Goal: Transaction & Acquisition: Purchase product/service

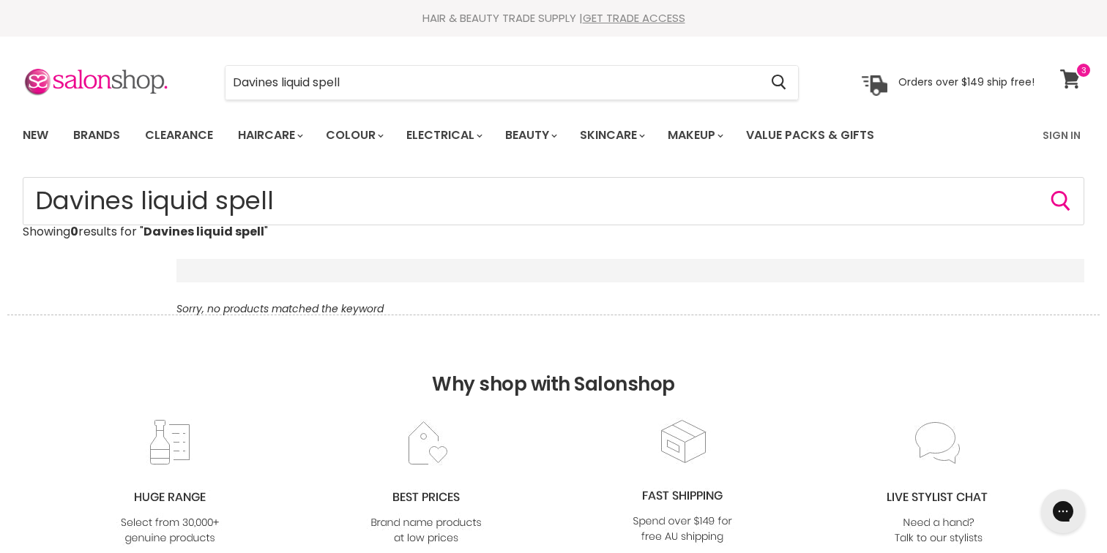
click at [1080, 70] on span at bounding box center [1083, 70] width 16 height 16
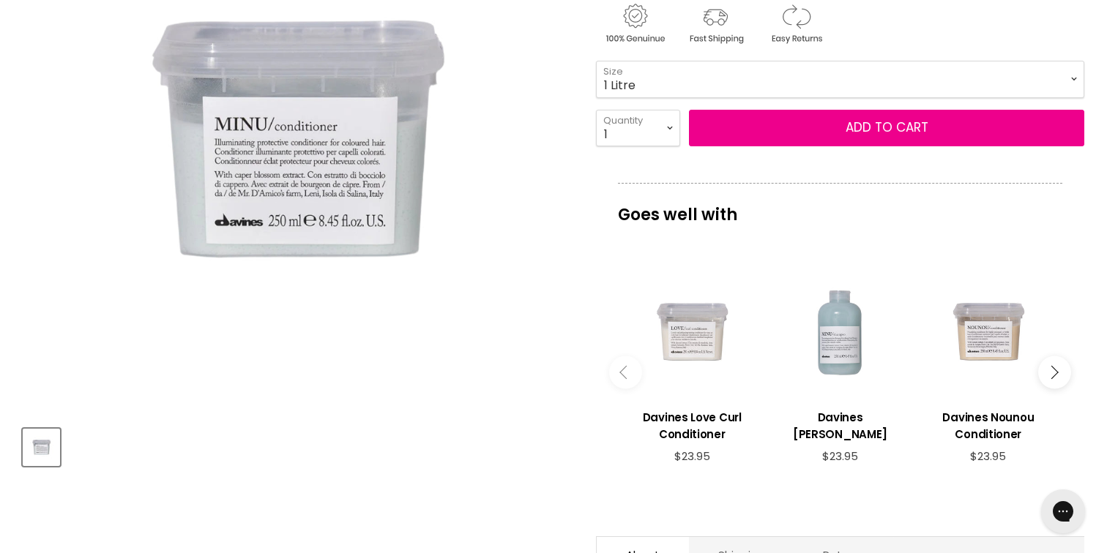
scroll to position [323, 0]
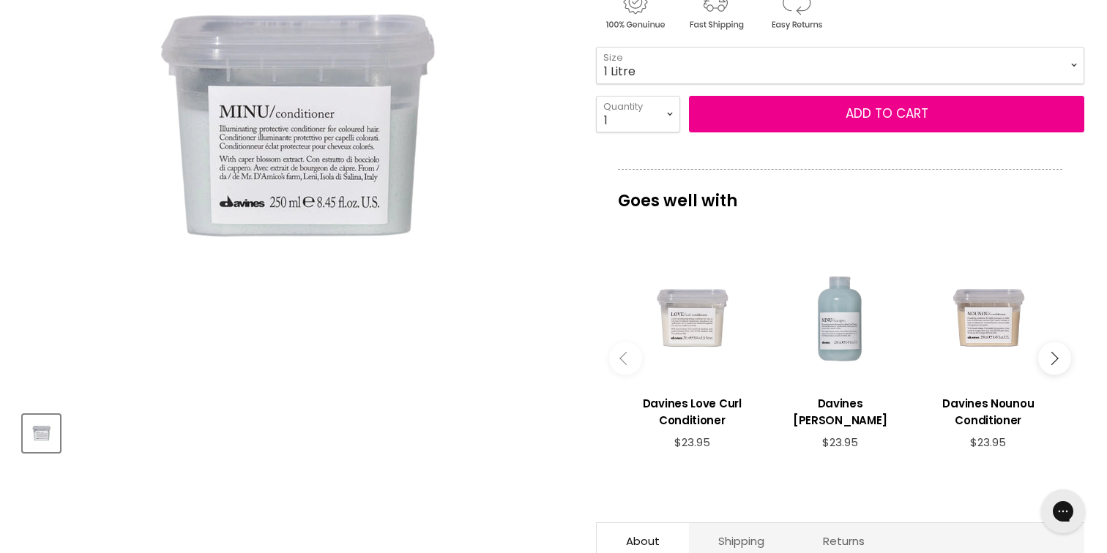
click at [1045, 362] on button "Main content" at bounding box center [1054, 359] width 33 height 33
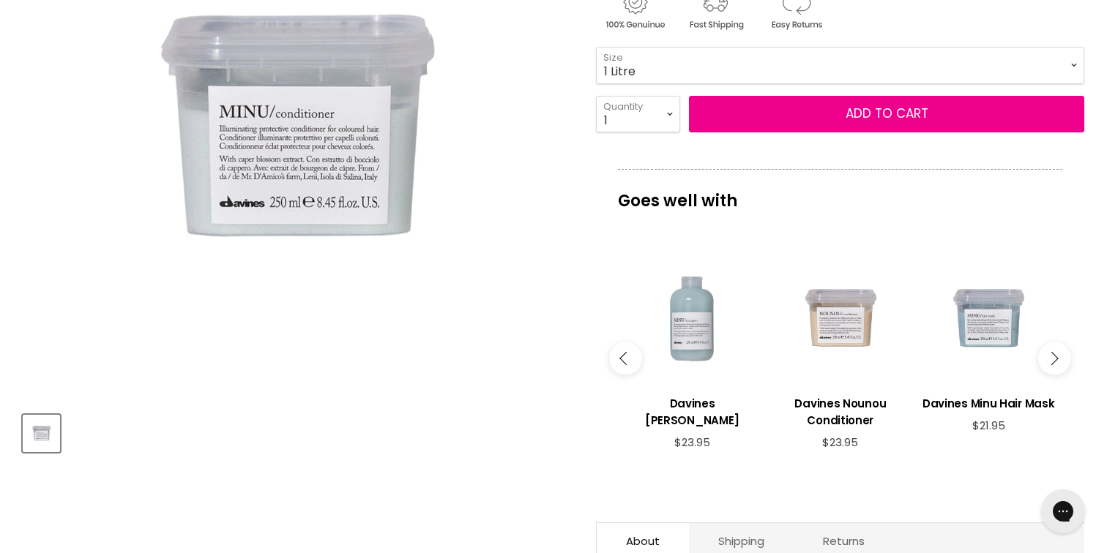
click at [1045, 362] on button "Main content" at bounding box center [1054, 359] width 33 height 33
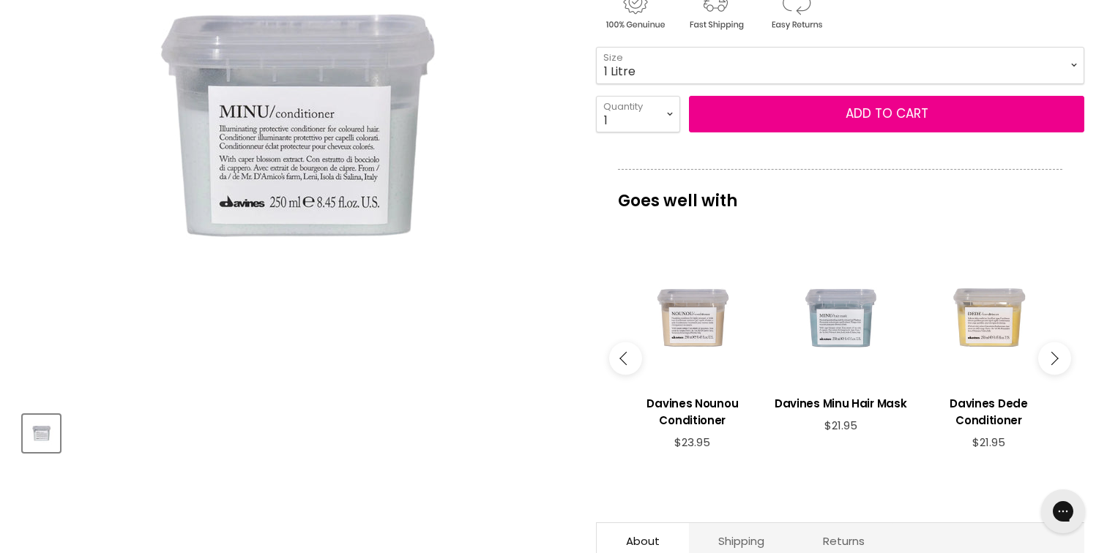
click at [1045, 362] on button "Main content" at bounding box center [1054, 359] width 33 height 33
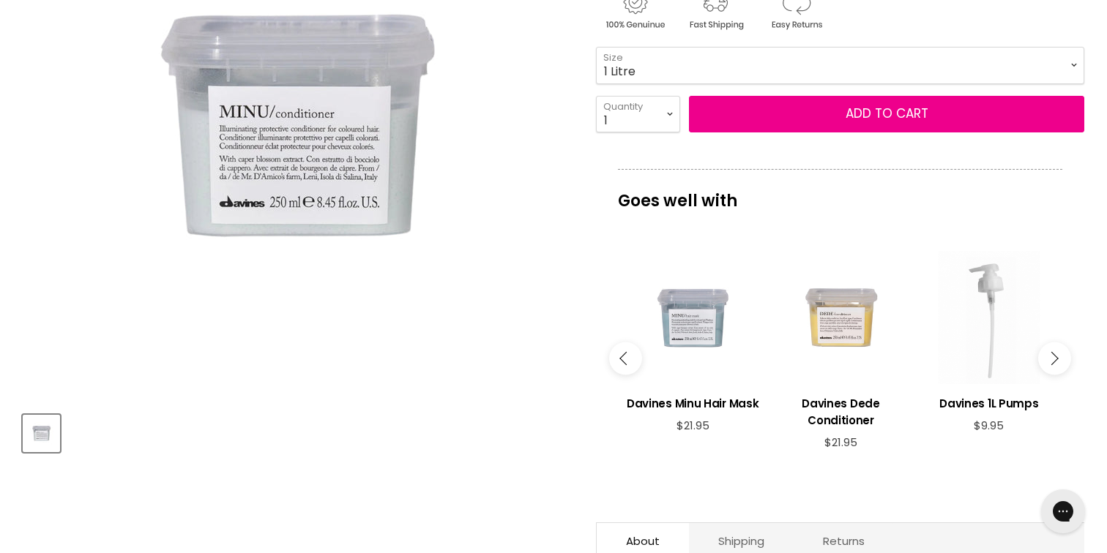
click at [1045, 362] on button "Main content" at bounding box center [1054, 359] width 33 height 33
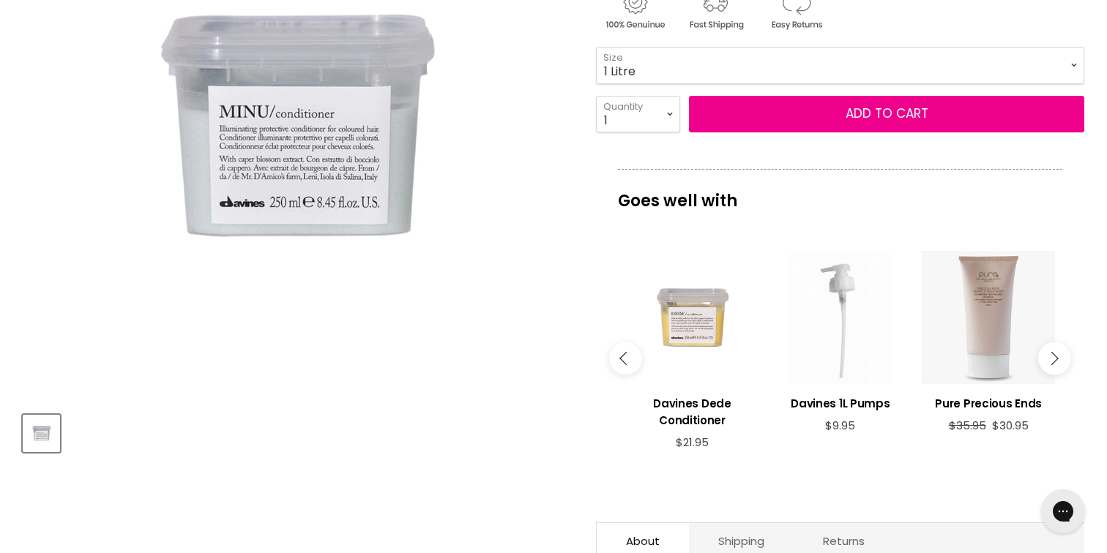
click at [1045, 362] on button "Main content" at bounding box center [1054, 359] width 33 height 33
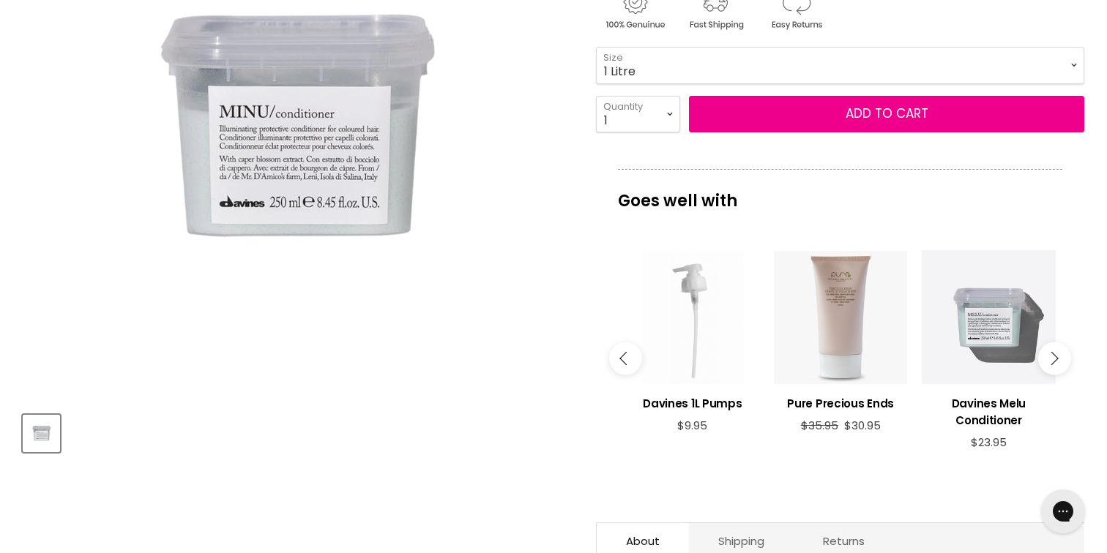
click at [1045, 362] on button "Main content" at bounding box center [1054, 359] width 33 height 33
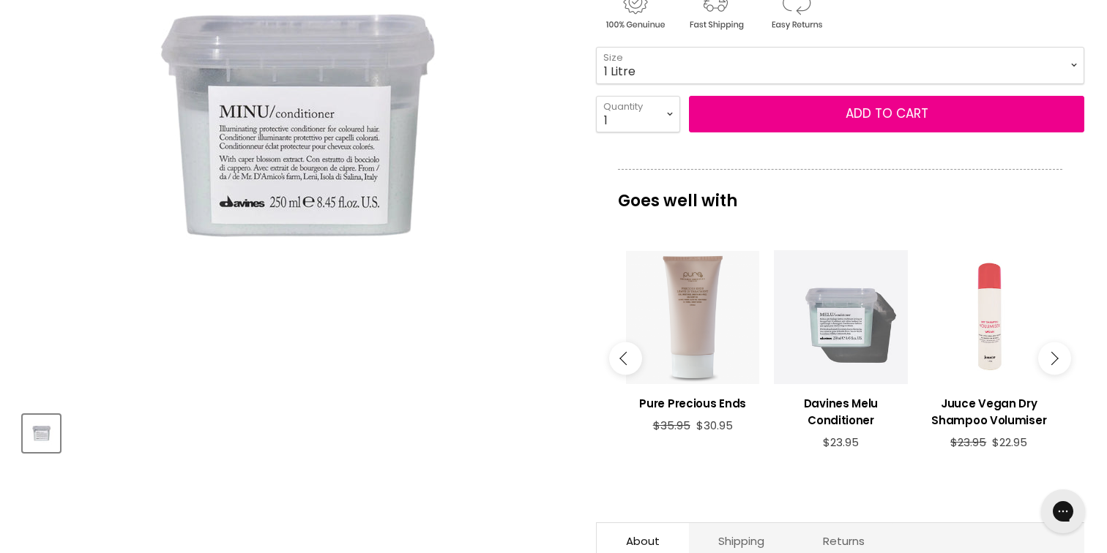
click at [1045, 362] on button "Main content" at bounding box center [1054, 359] width 33 height 33
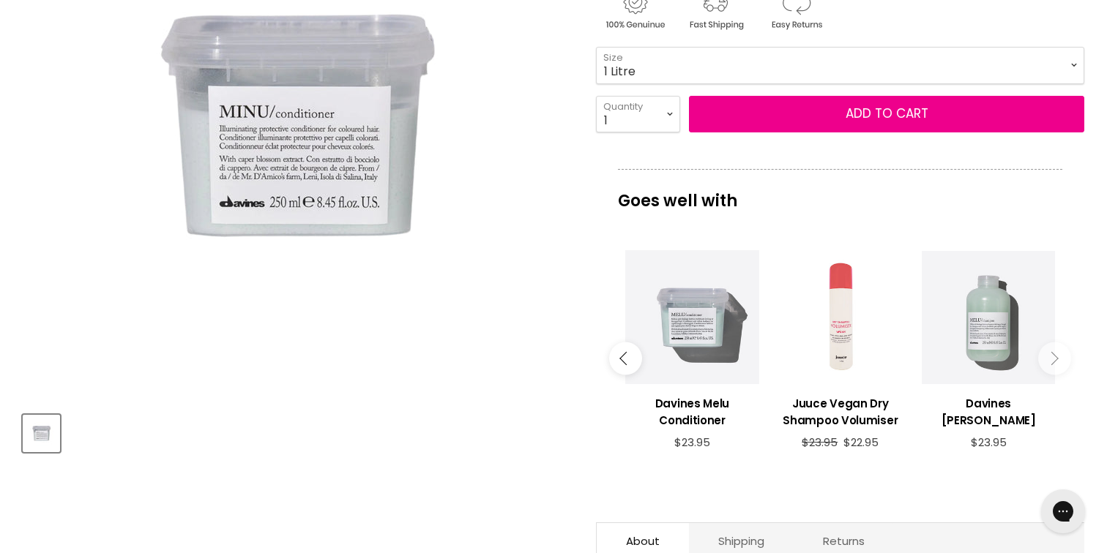
click at [1045, 362] on button "Main content" at bounding box center [1054, 359] width 33 height 33
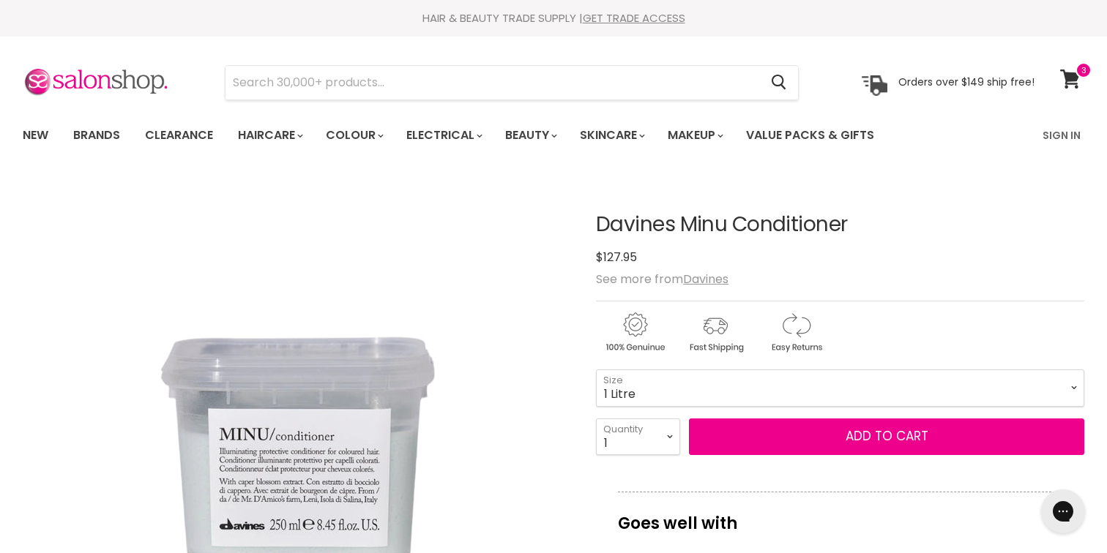
scroll to position [0, 0]
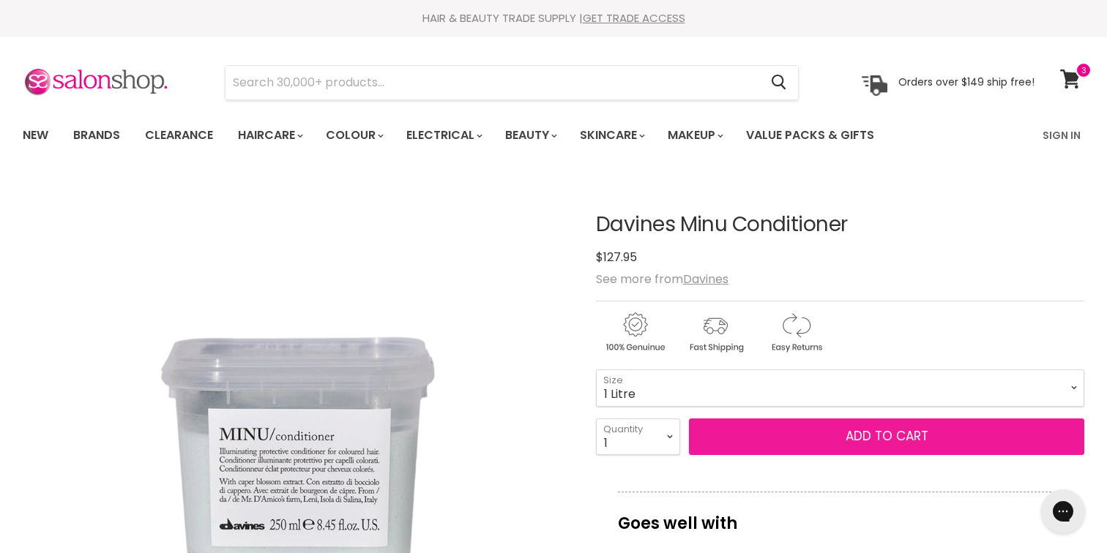
click at [911, 438] on span "Add to cart" at bounding box center [886, 436] width 83 height 18
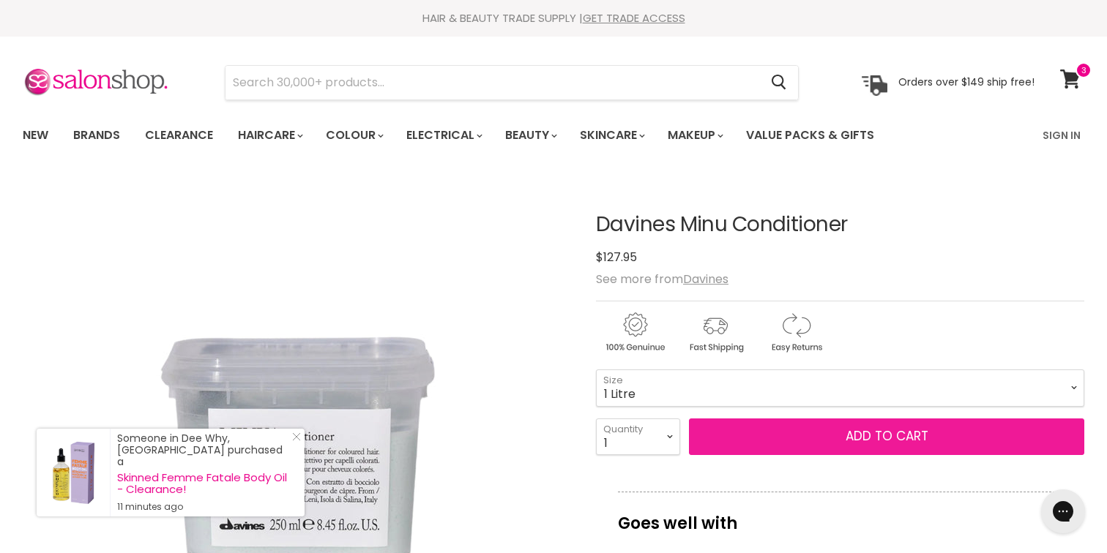
click at [911, 438] on span "Add to cart" at bounding box center [886, 436] width 83 height 18
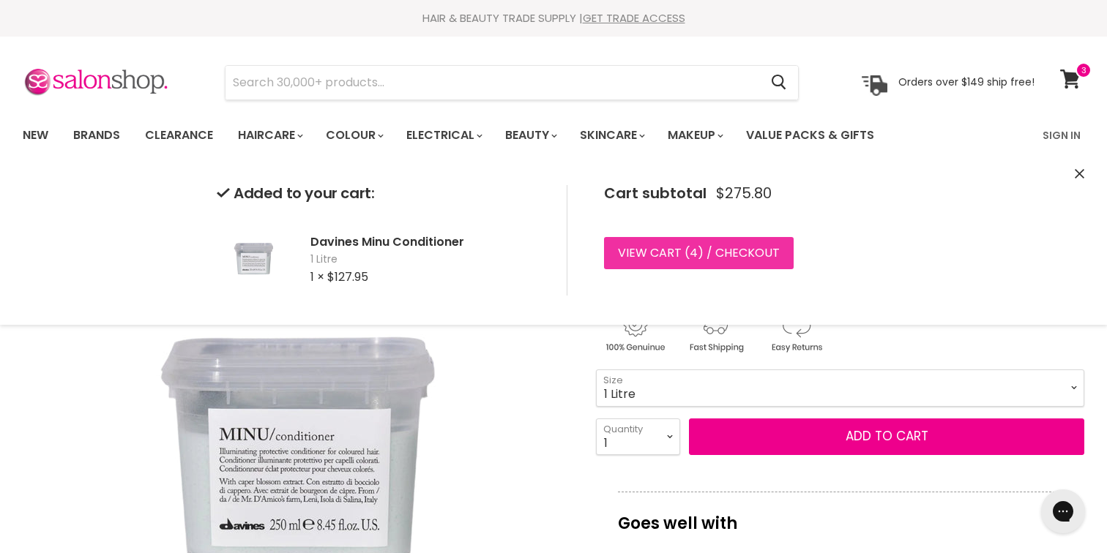
click at [701, 250] on link "View cart ( 4 ) / Checkout" at bounding box center [699, 253] width 190 height 32
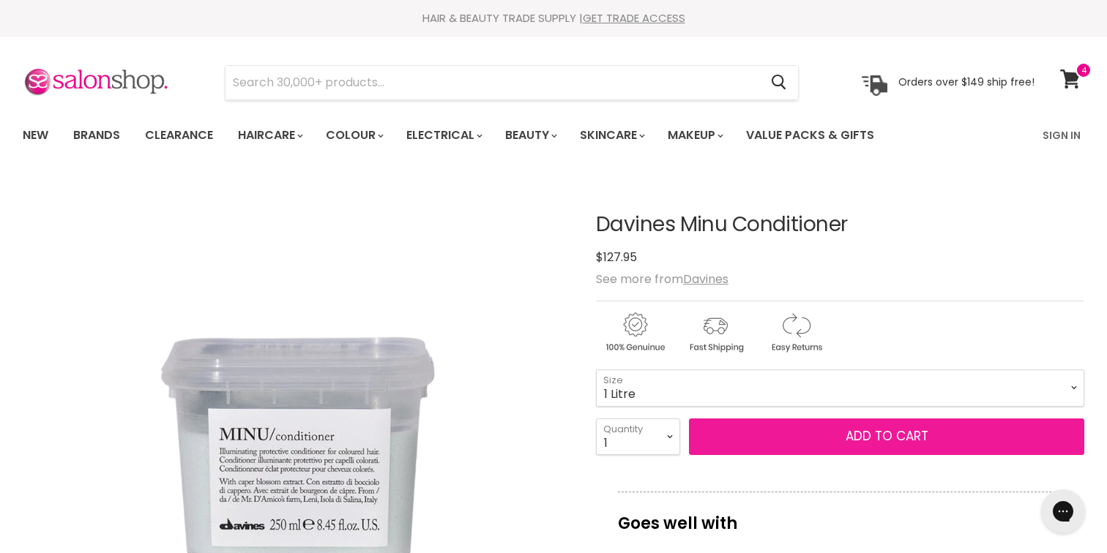
click at [788, 439] on button "Add to cart" at bounding box center [886, 437] width 395 height 37
click at [849, 443] on span "Add to cart" at bounding box center [886, 436] width 83 height 18
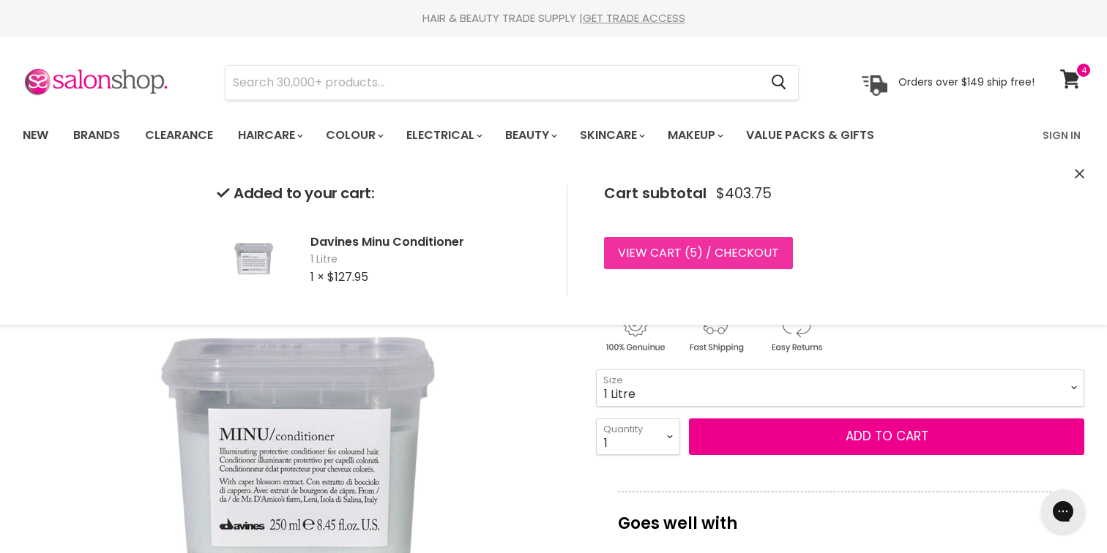
click at [729, 249] on link "View cart ( 5 ) / Checkout" at bounding box center [698, 253] width 189 height 32
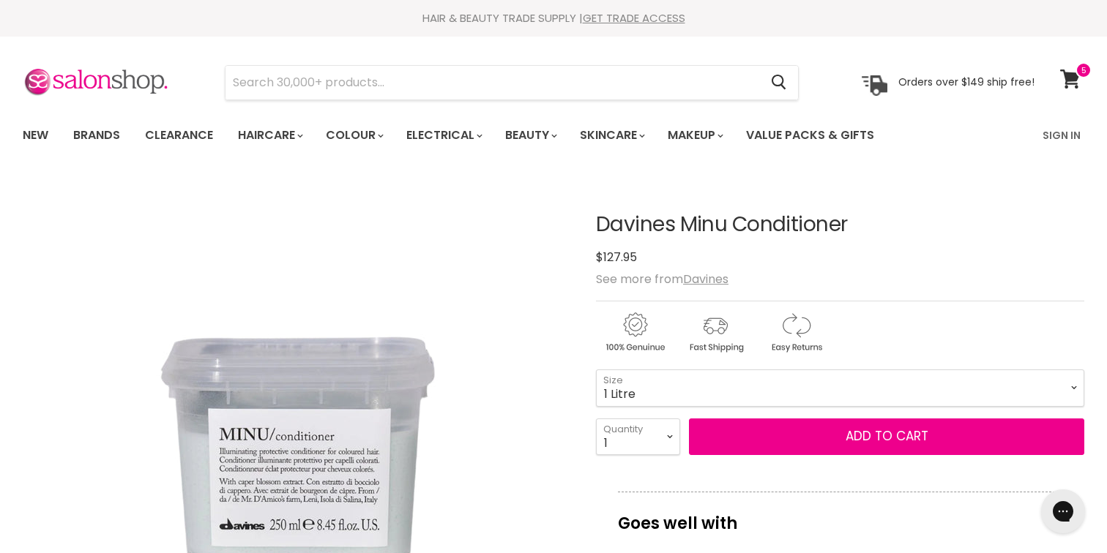
drag, startPoint x: 597, startPoint y: 222, endPoint x: 842, endPoint y: 230, distance: 244.6
click at [842, 230] on h1 "Davines Minu Conditioner" at bounding box center [840, 225] width 488 height 23
copy h1 "Davines Minu Conditione"
click at [1071, 72] on icon at bounding box center [1070, 79] width 20 height 19
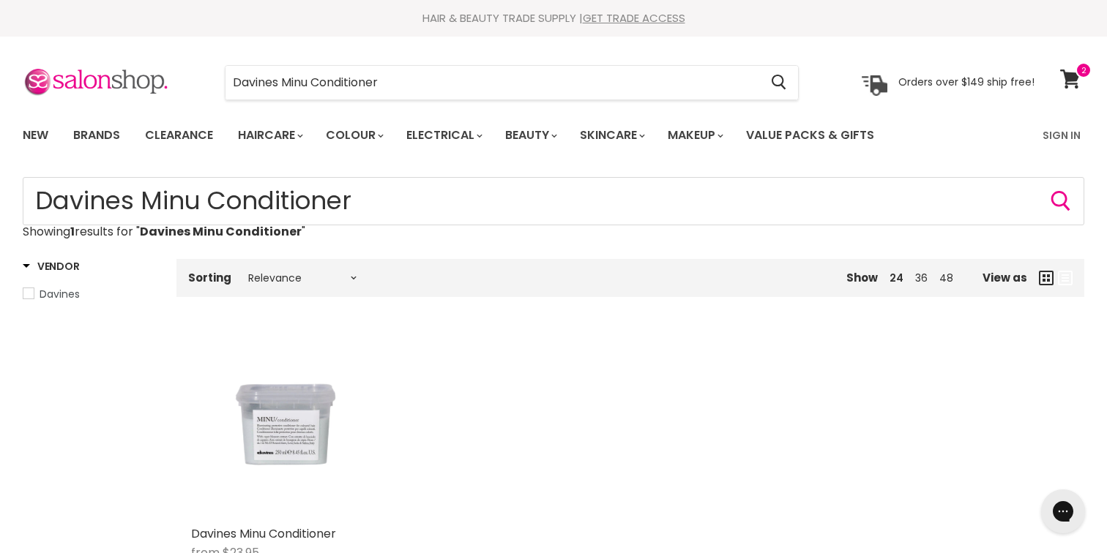
click at [28, 294] on span "Davines" at bounding box center [28, 293] width 10 height 10
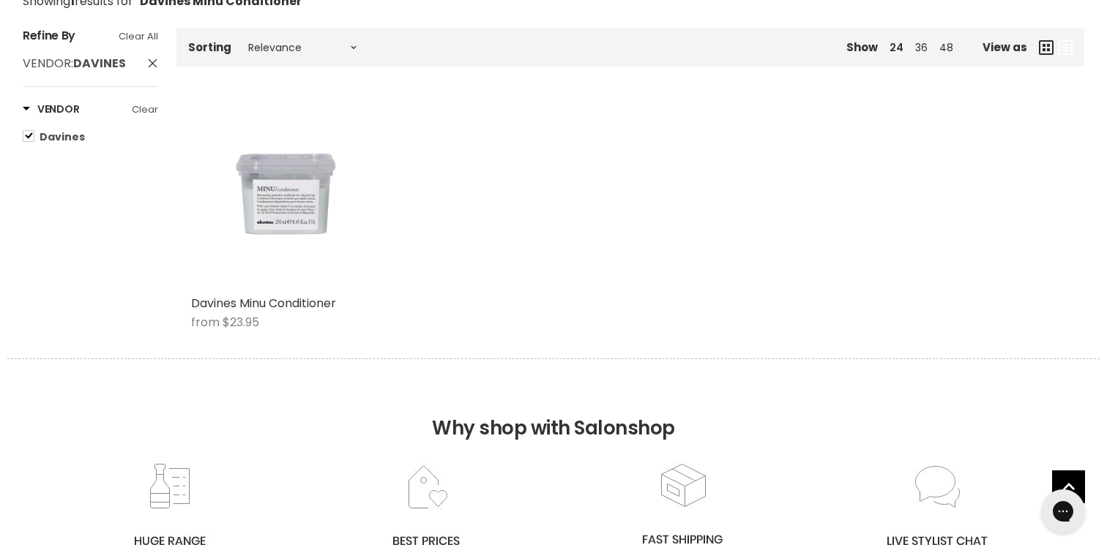
scroll to position [239, 0]
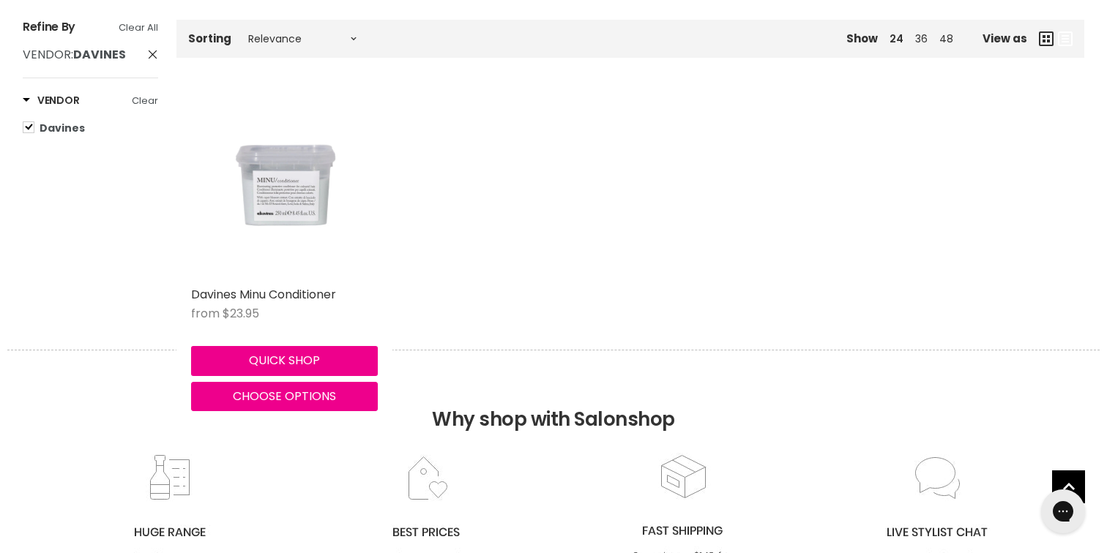
click at [289, 209] on img "Main content" at bounding box center [284, 186] width 187 height 187
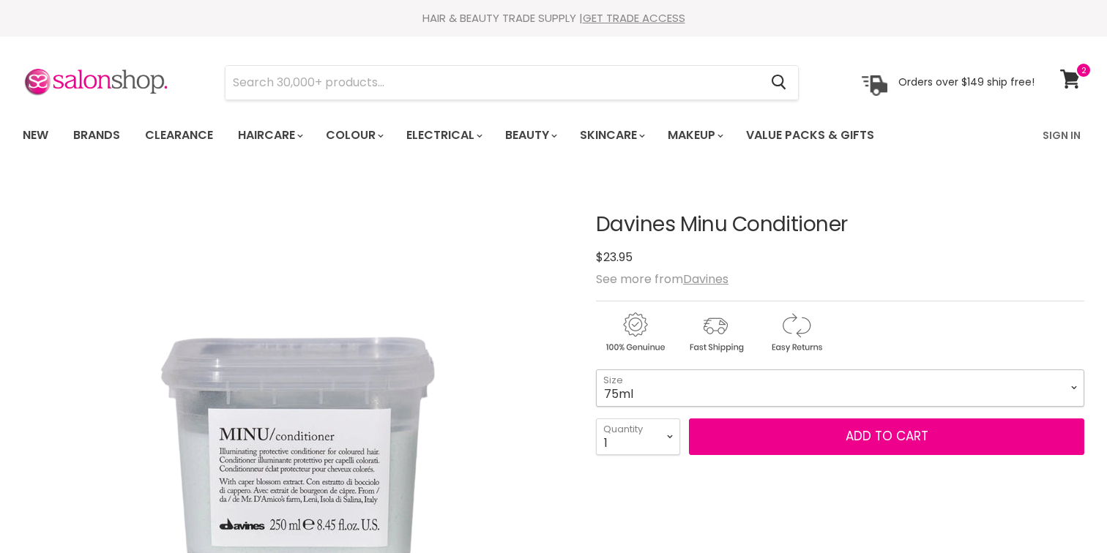
click at [692, 395] on select "75ml 250ml 1 Litre" at bounding box center [840, 388] width 488 height 37
select select "1 Litre"
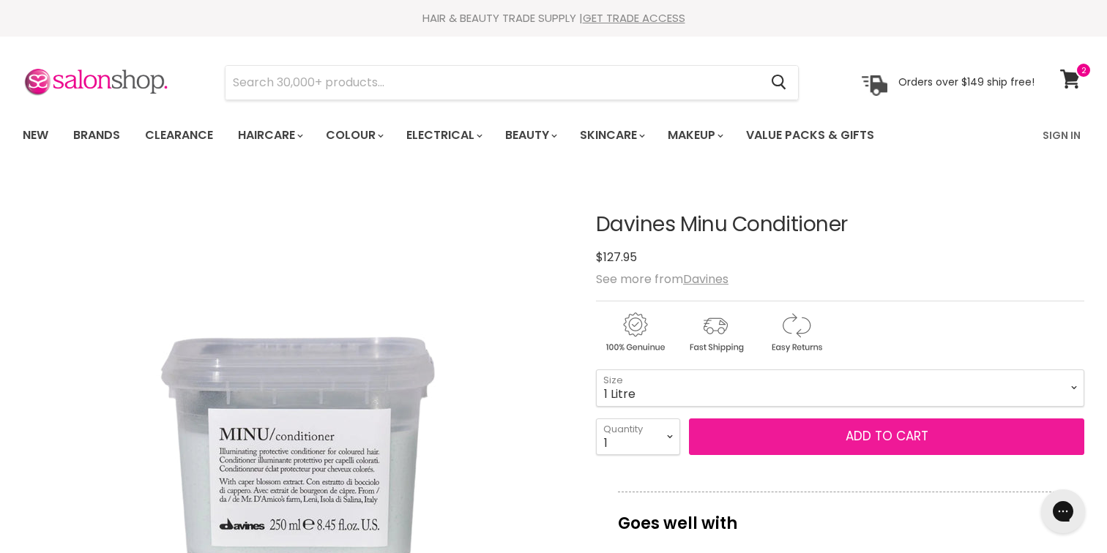
click at [768, 442] on button "Add to cart" at bounding box center [886, 437] width 395 height 37
click at [922, 438] on button "Add to cart" at bounding box center [886, 437] width 395 height 37
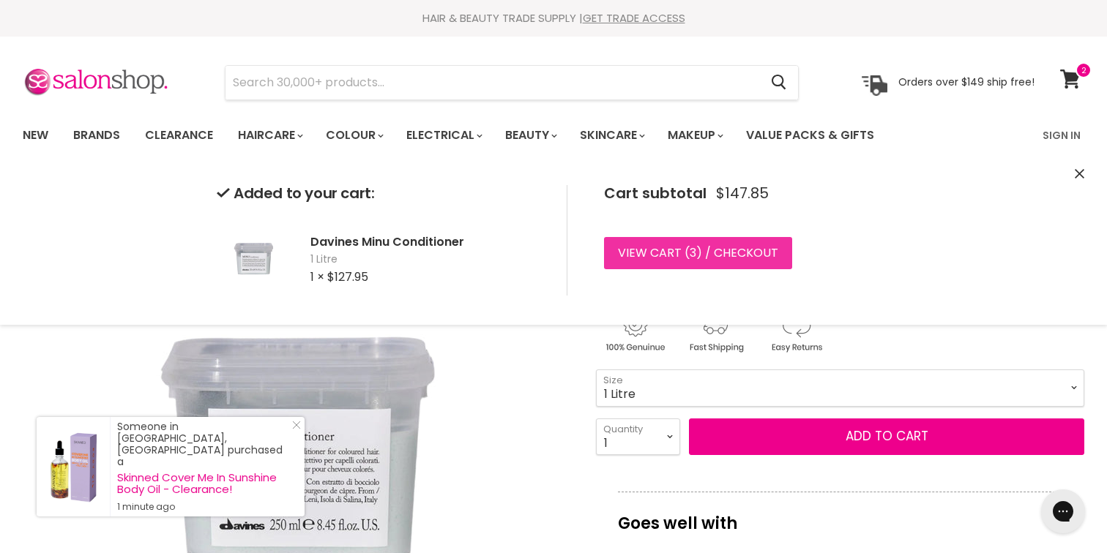
click at [720, 248] on link "View cart ( 3 ) / Checkout" at bounding box center [698, 253] width 188 height 32
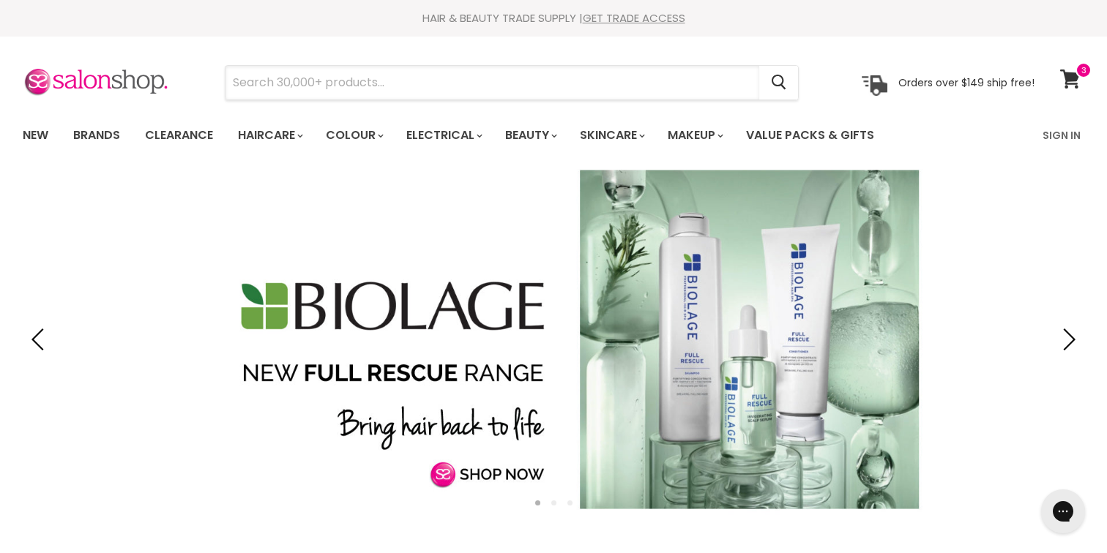
click at [285, 86] on input "Search" at bounding box center [492, 83] width 534 height 34
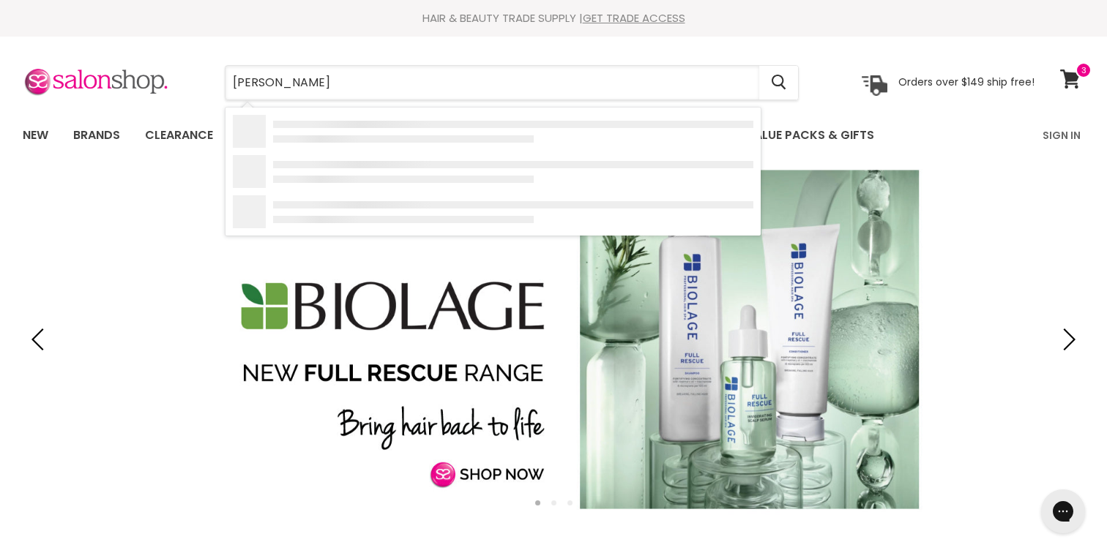
type input "davines"
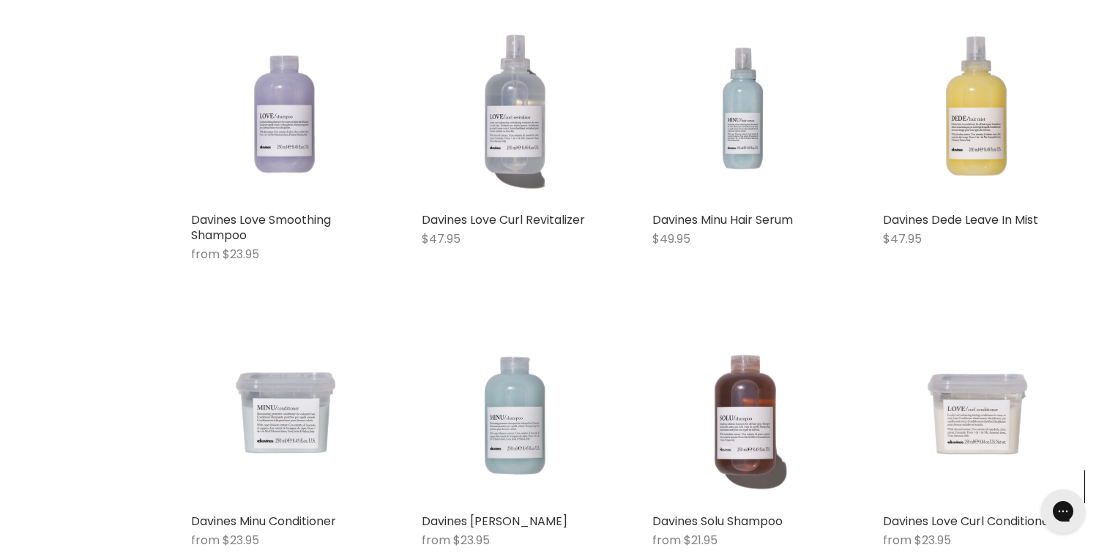
scroll to position [1187, 0]
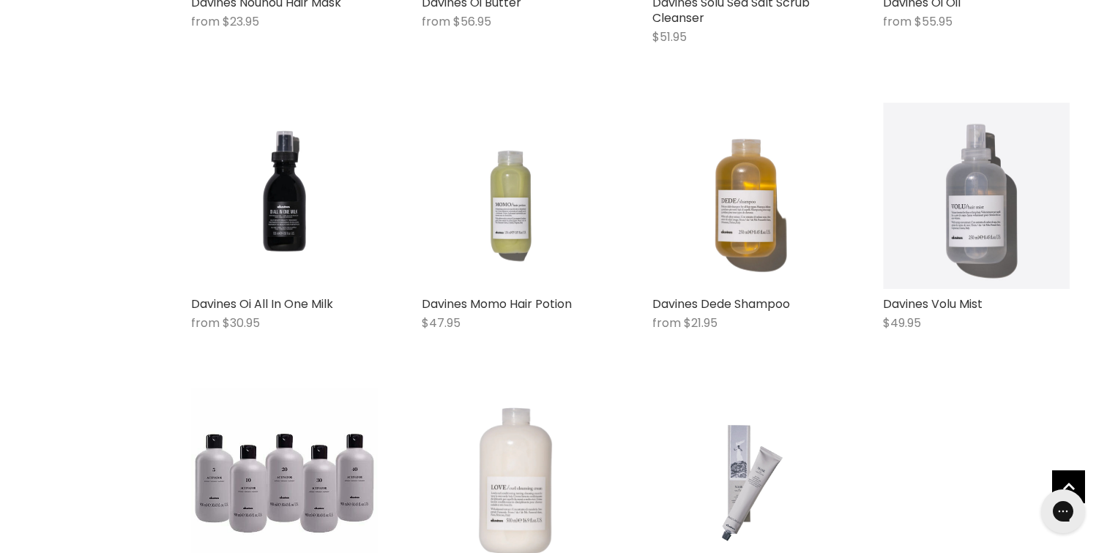
scroll to position [2462, 0]
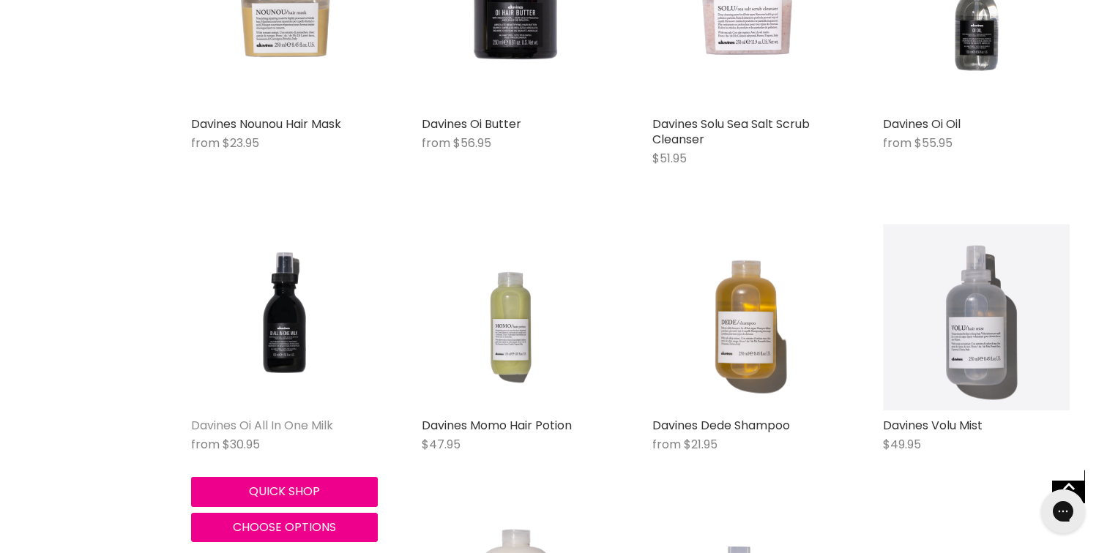
click at [278, 419] on link "Davines Oi All In One Milk" at bounding box center [262, 425] width 142 height 17
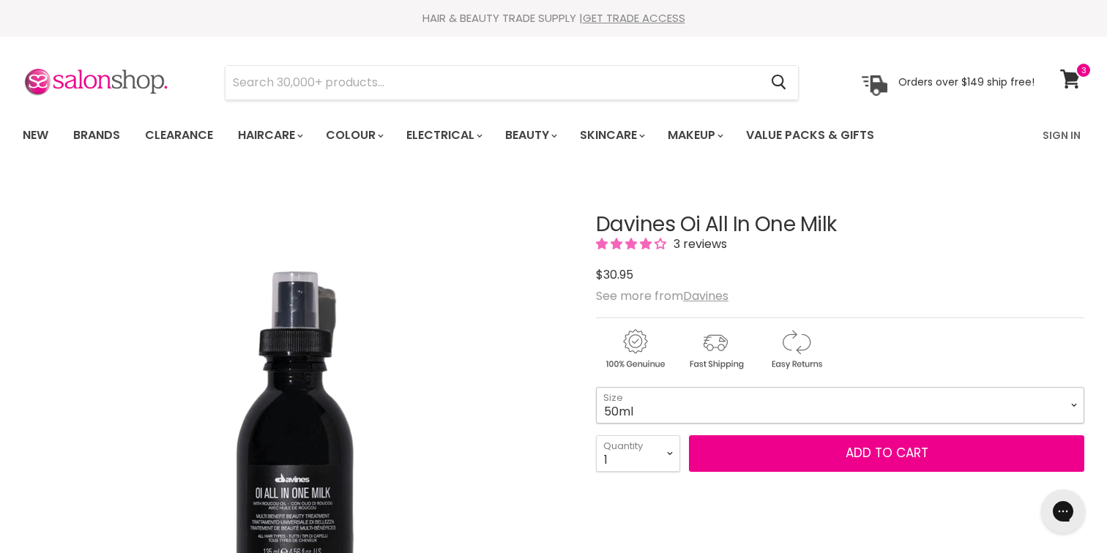
click at [1075, 404] on select "50ml 135ml" at bounding box center [840, 405] width 488 height 37
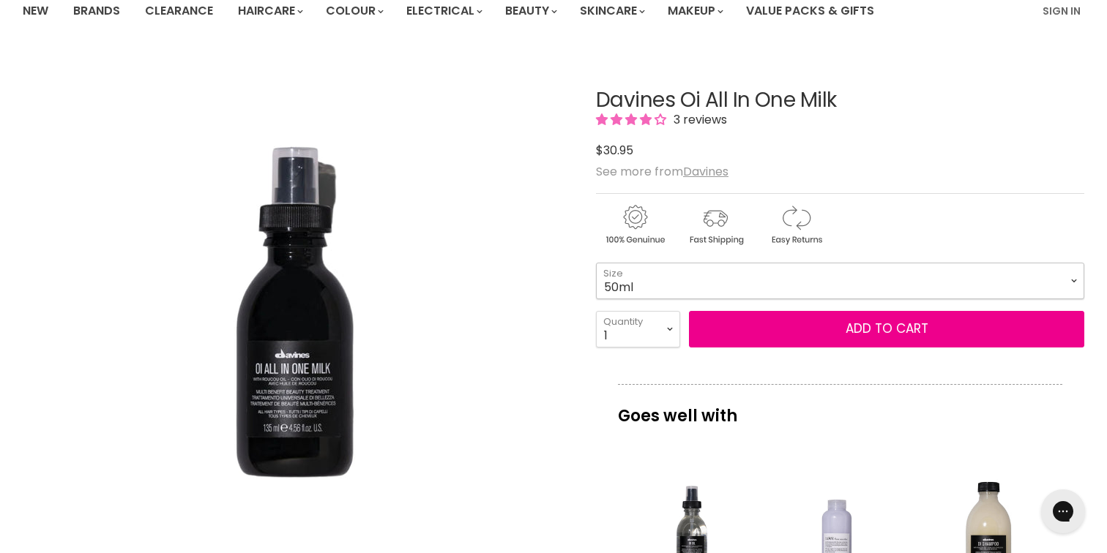
scroll to position [125, 0]
click at [1068, 278] on select "50ml 135ml" at bounding box center [840, 280] width 488 height 37
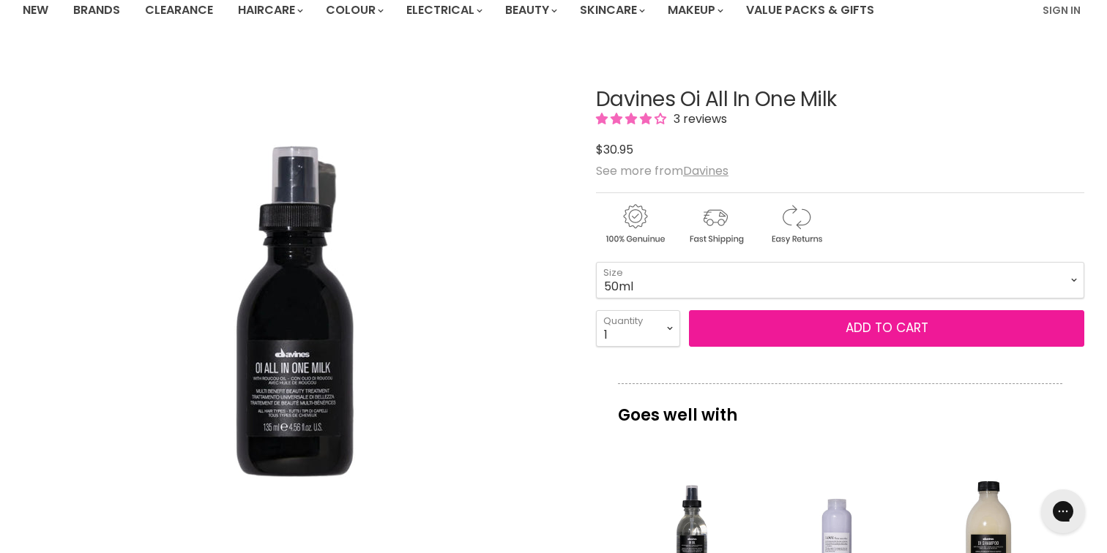
click at [864, 327] on span "Add to cart" at bounding box center [886, 328] width 83 height 18
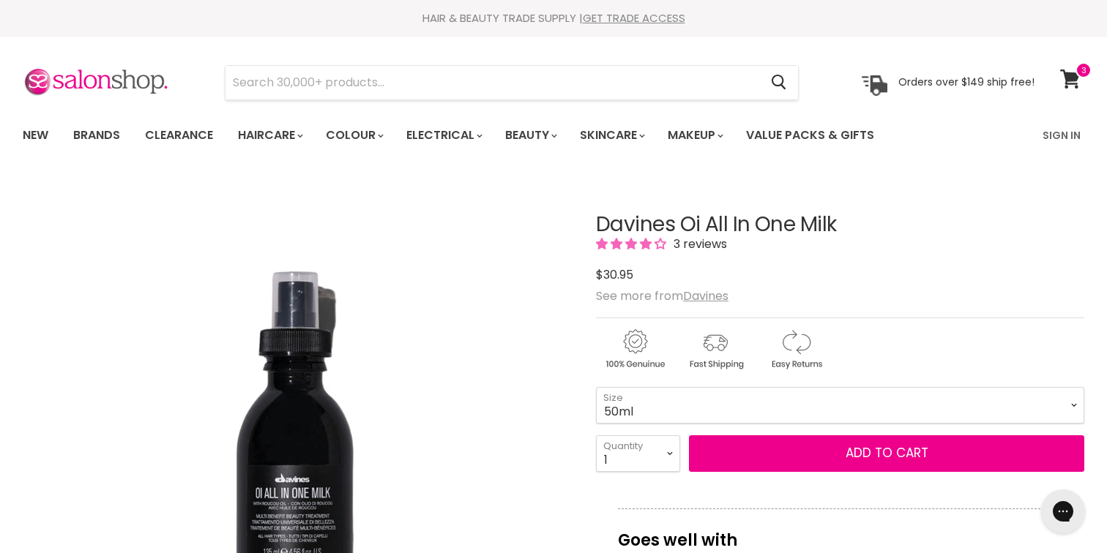
scroll to position [0, 0]
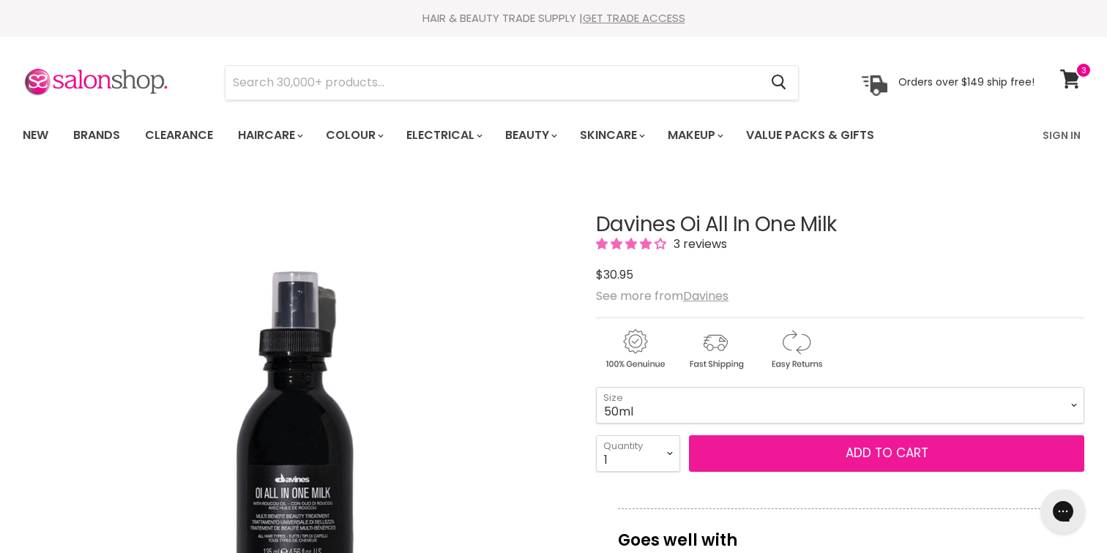
click at [862, 453] on span "Add to cart" at bounding box center [886, 453] width 83 height 18
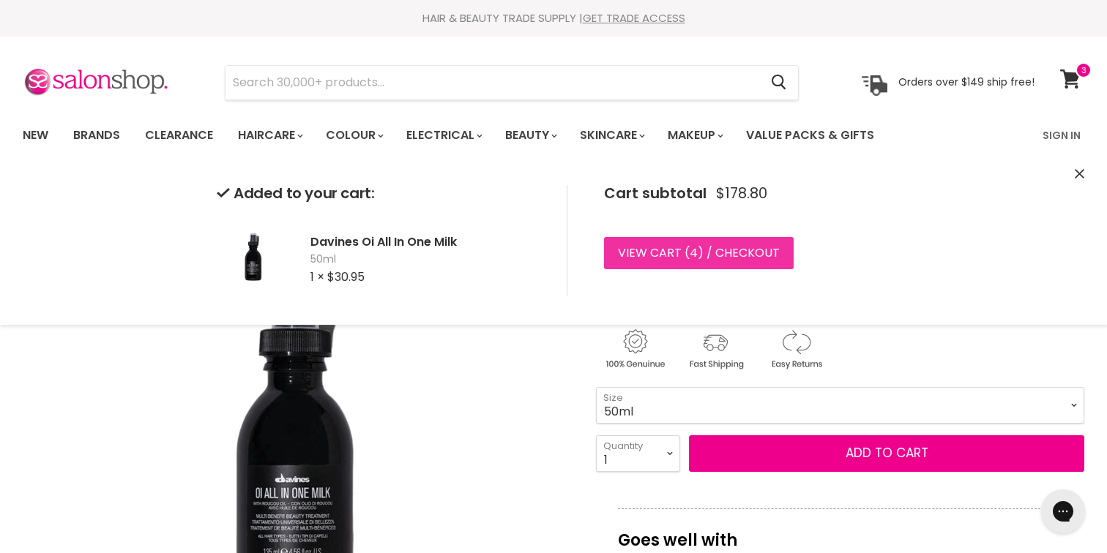
click at [667, 255] on link "View cart ( 4 ) / Checkout" at bounding box center [699, 253] width 190 height 32
